Goal: Information Seeking & Learning: Learn about a topic

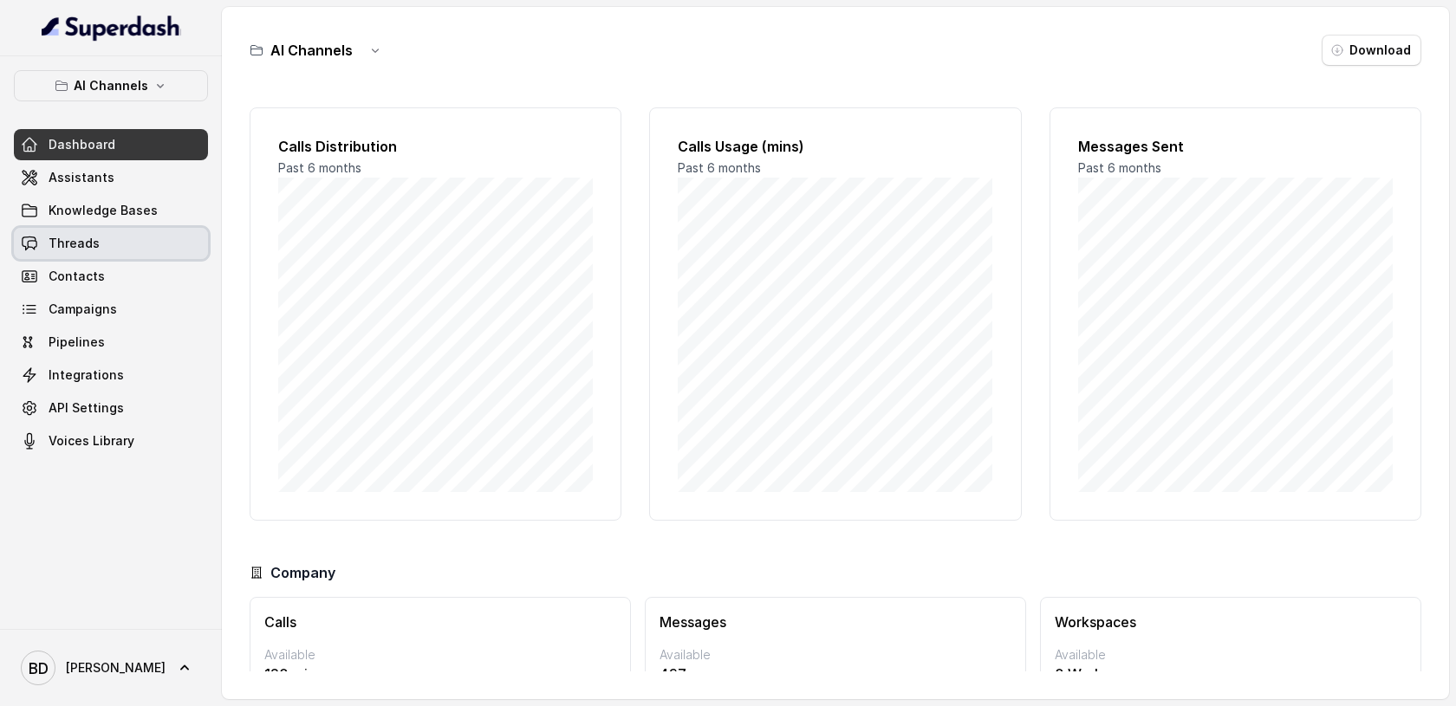
click at [74, 239] on span "Threads" at bounding box center [74, 243] width 51 height 17
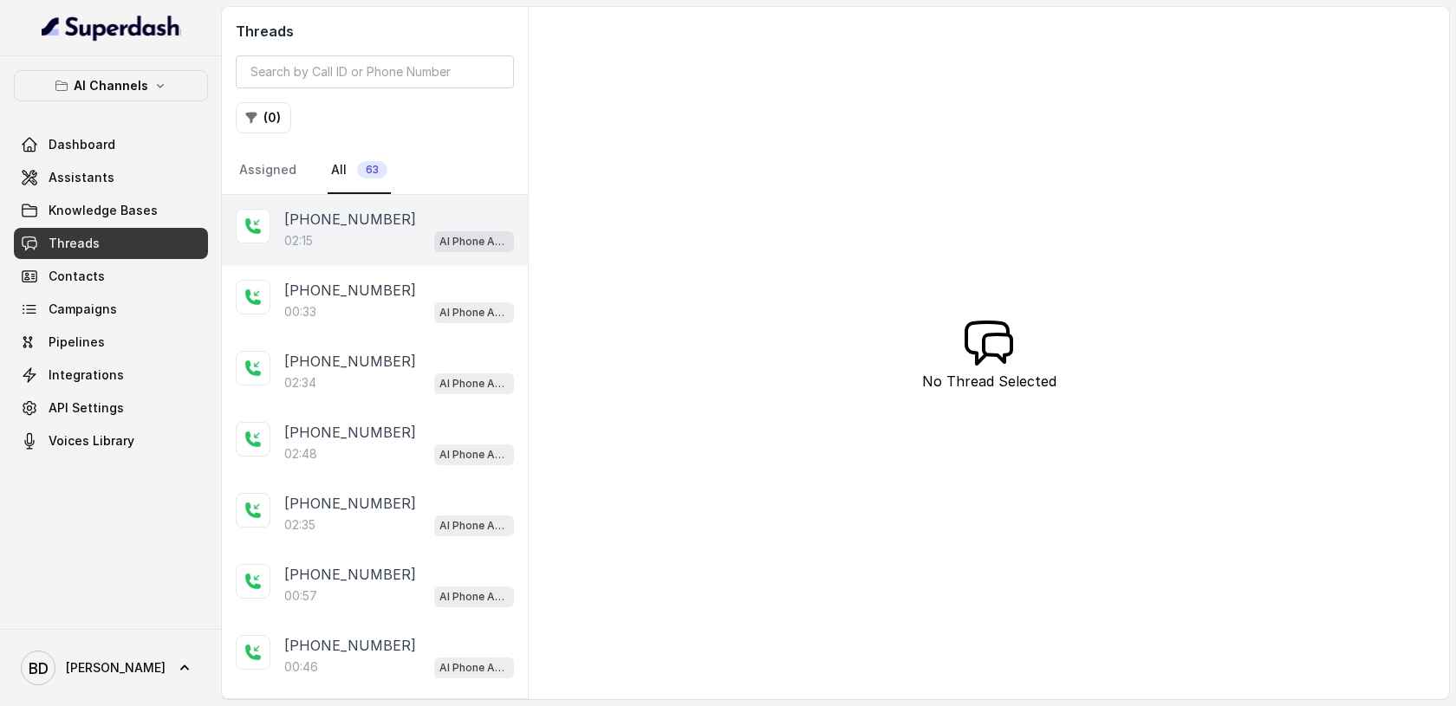
click at [304, 211] on p "[PHONE_NUMBER]" at bounding box center [350, 219] width 132 height 21
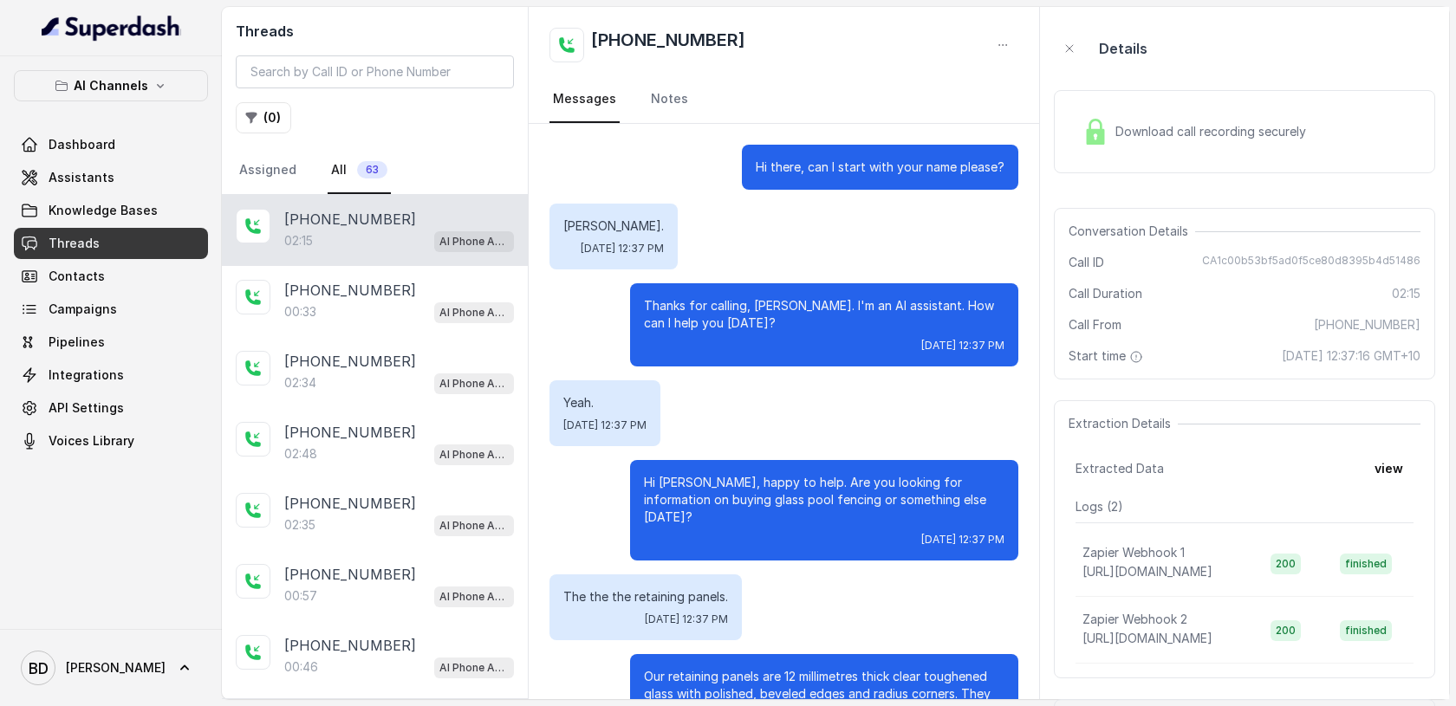
click at [1100, 134] on img at bounding box center [1096, 132] width 26 height 26
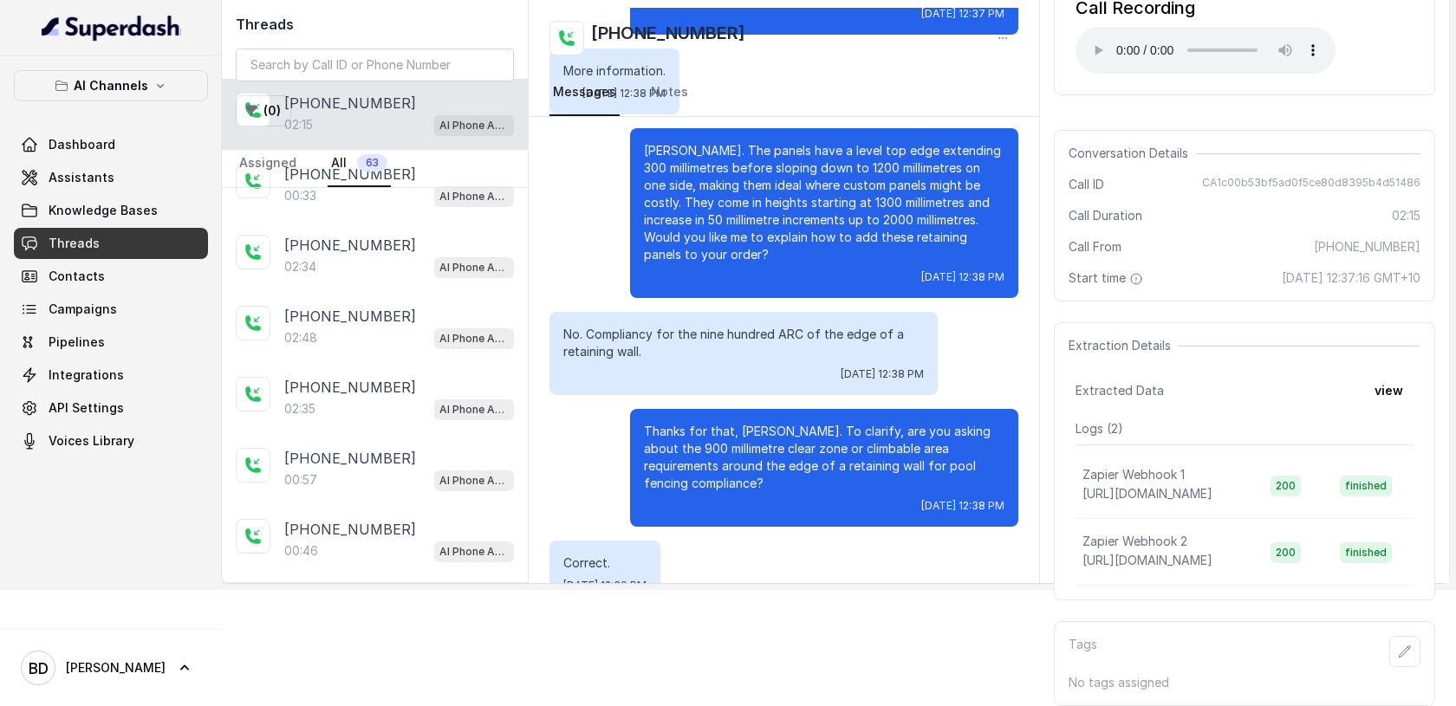
scroll to position [636, 0]
